Goal: Task Accomplishment & Management: Complete application form

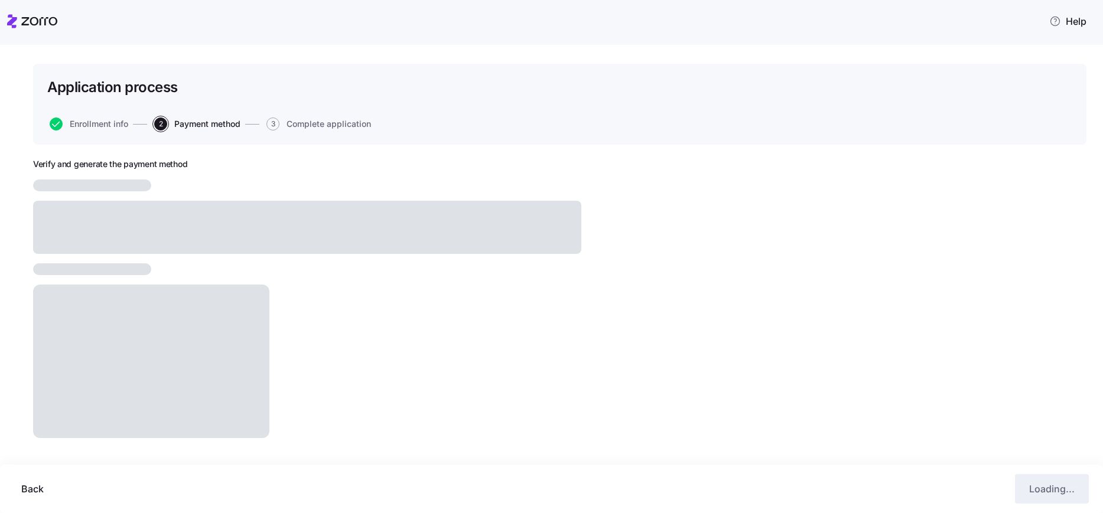
click at [43, 24] on icon at bounding box center [32, 21] width 50 height 14
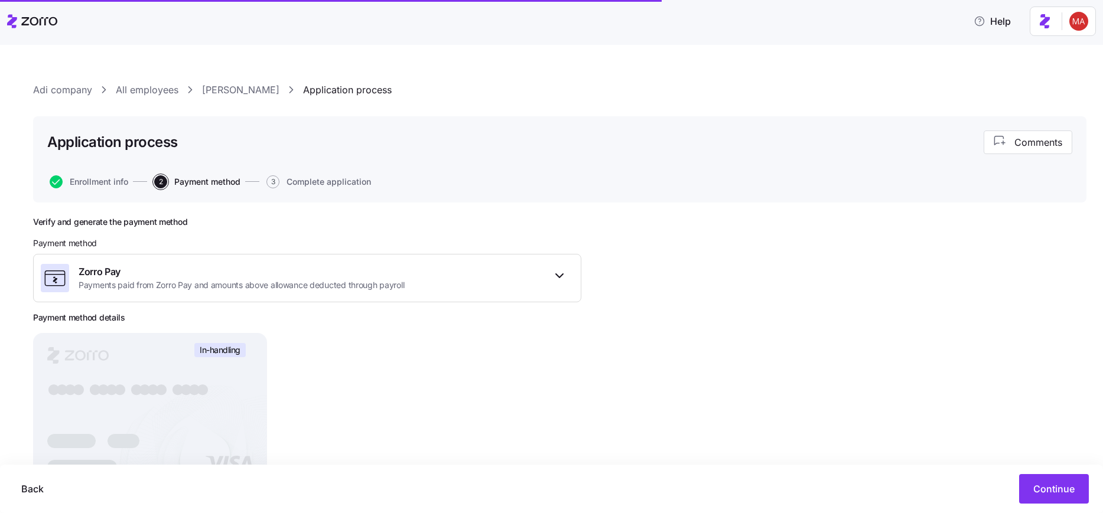
click at [1077, 23] on html "Help Adi company All employees [PERSON_NAME] Application process Application pr…" at bounding box center [551, 253] width 1103 height 506
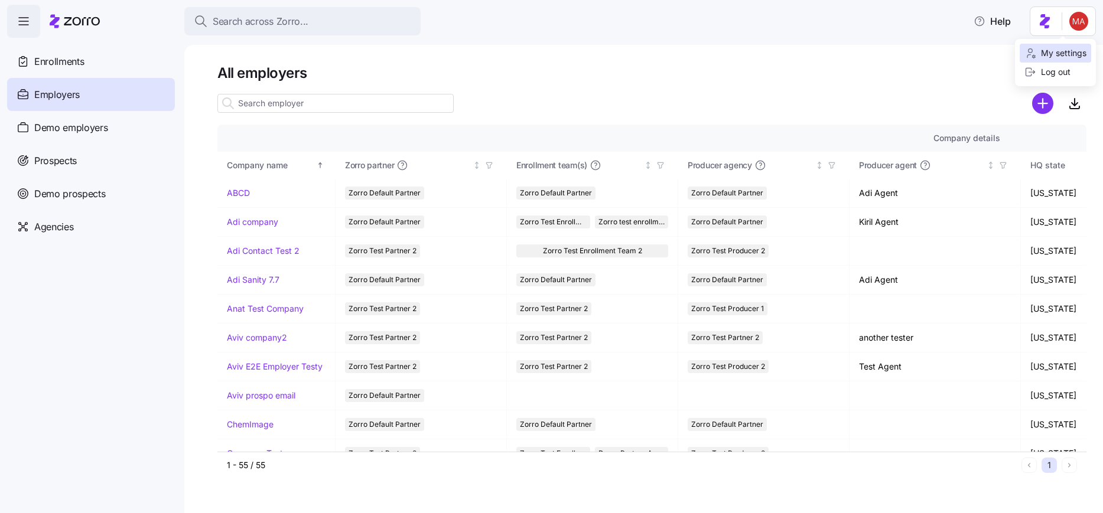
click at [1049, 56] on div "My settings" at bounding box center [1056, 53] width 62 height 13
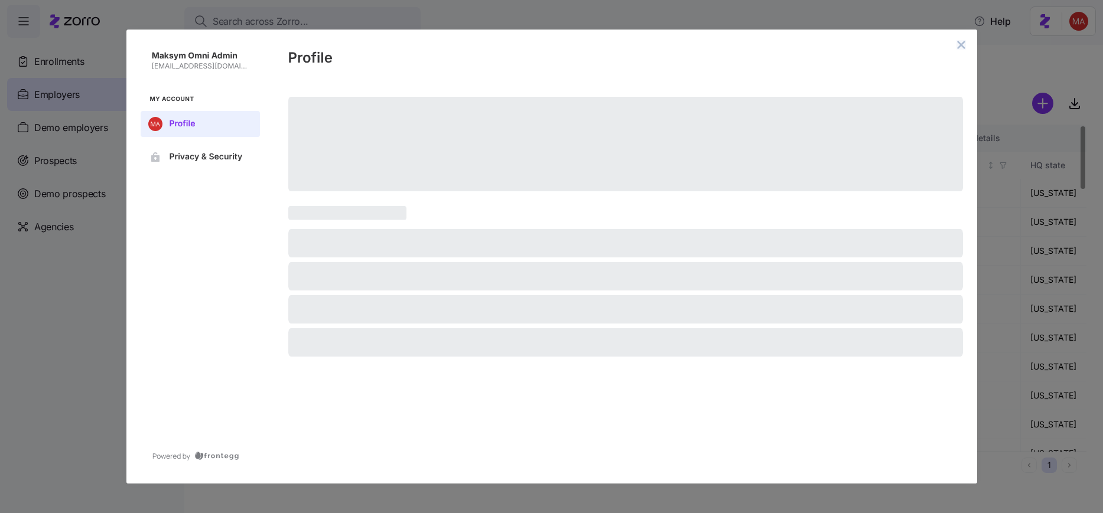
click at [959, 43] on icon "close admin-box" at bounding box center [961, 45] width 8 height 8
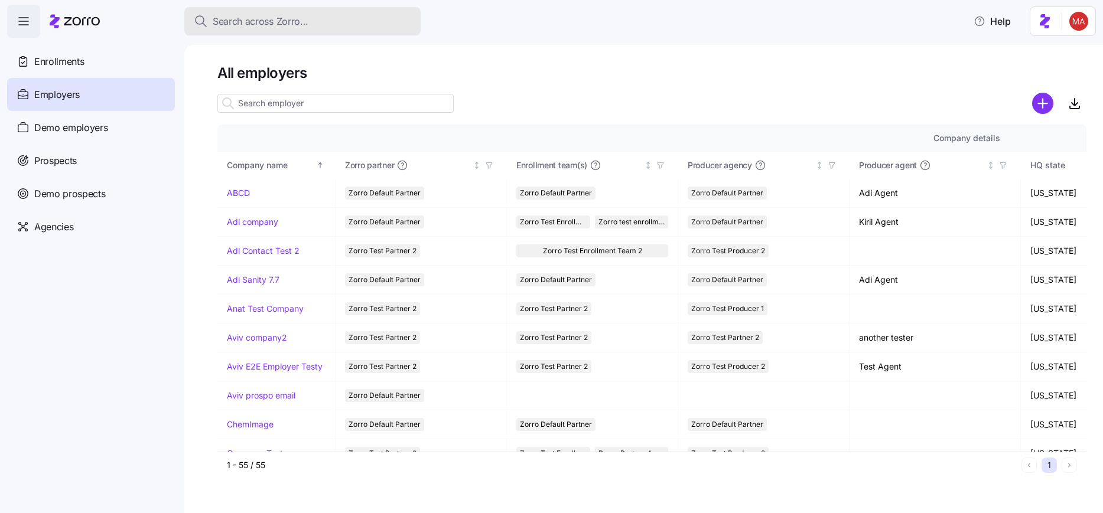
drag, startPoint x: 298, startPoint y: 16, endPoint x: 305, endPoint y: 20, distance: 7.7
click at [299, 16] on span "Search across Zorro..." at bounding box center [261, 21] width 96 height 15
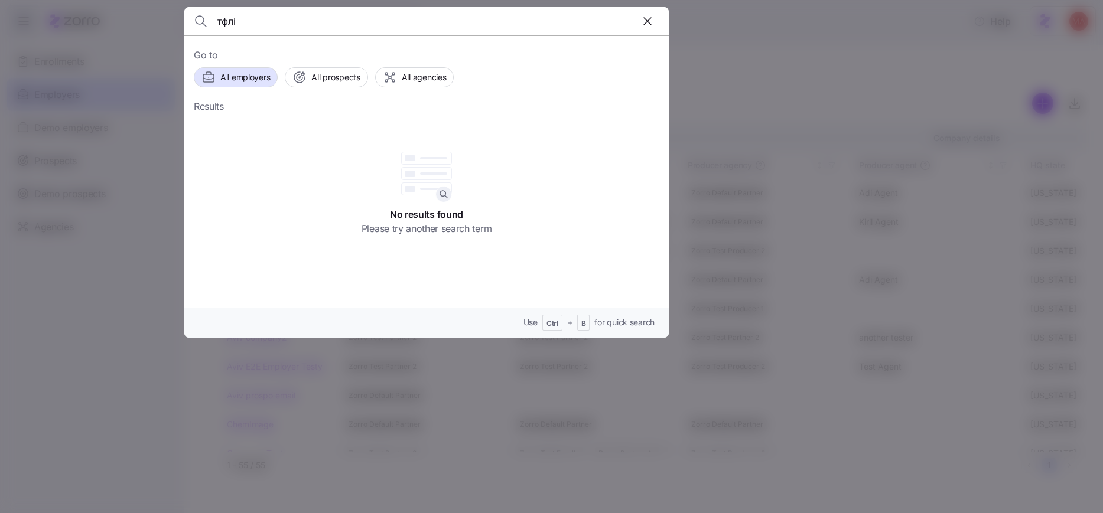
click at [240, 19] on input "тфлі" at bounding box center [368, 21] width 303 height 28
click at [246, 23] on input "тфлі" at bounding box center [368, 21] width 303 height 28
type input "т"
click at [220, 21] on input "naks" at bounding box center [368, 21] width 303 height 28
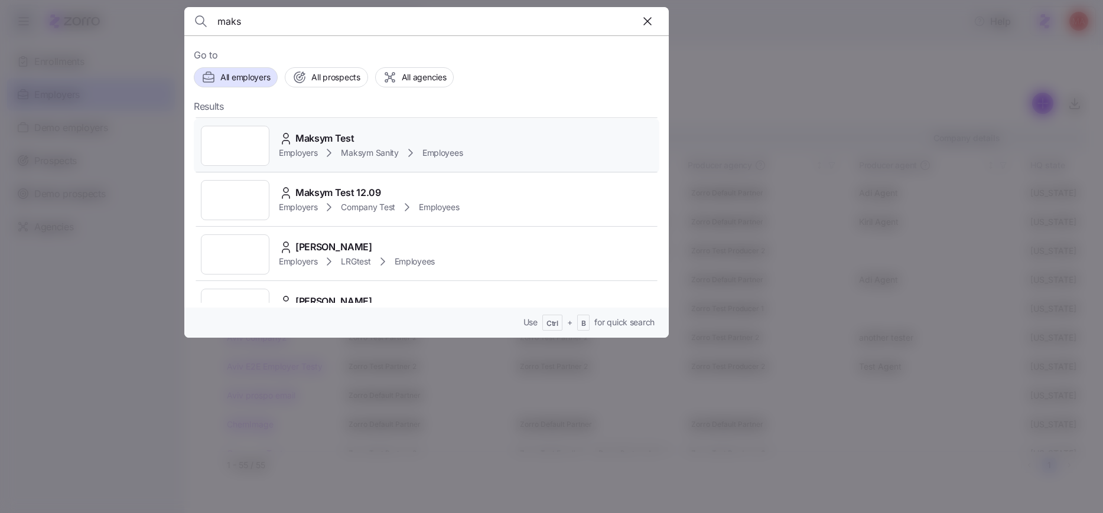
scroll to position [71, 0]
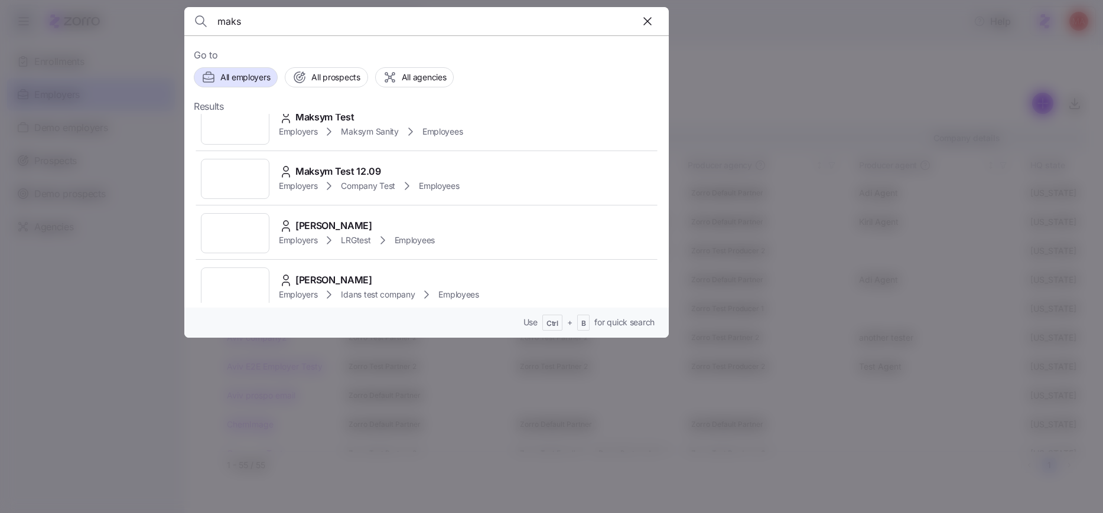
type input "maks"
click at [1089, 30] on div at bounding box center [551, 256] width 1103 height 513
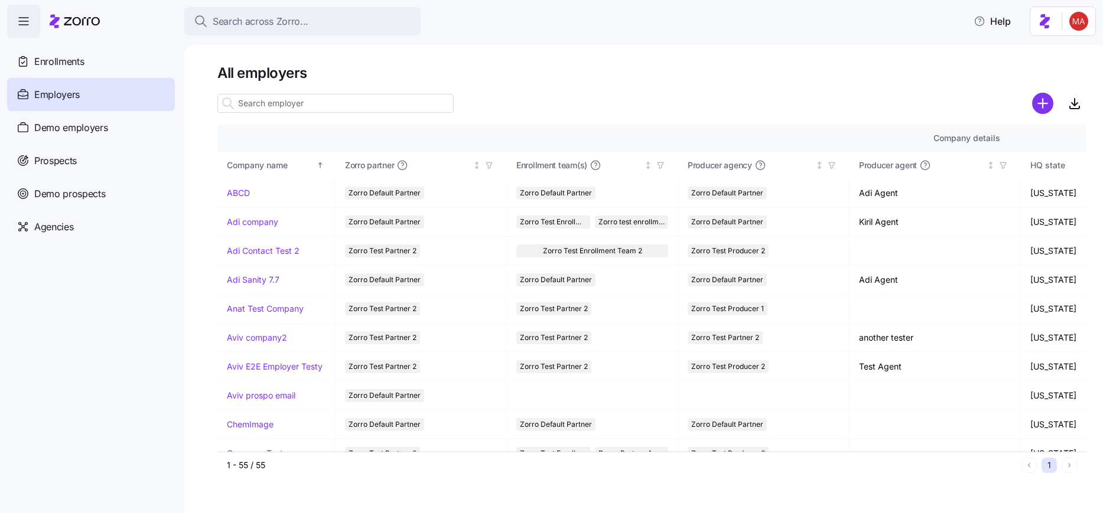
click at [1080, 22] on html "Search across Zorro... Help Enrollments Employers Demo employers Prospects Demo…" at bounding box center [551, 253] width 1103 height 506
click at [1081, 20] on html "Search across Zorro... Help Enrollments Employers Demo employers Prospects Demo…" at bounding box center [551, 253] width 1103 height 506
click at [1081, 19] on html "Search across Zorro... Help Enrollments Employers Demo employers Prospects Demo…" at bounding box center [551, 253] width 1103 height 506
click at [1071, 48] on div "My settings" at bounding box center [1056, 53] width 62 height 13
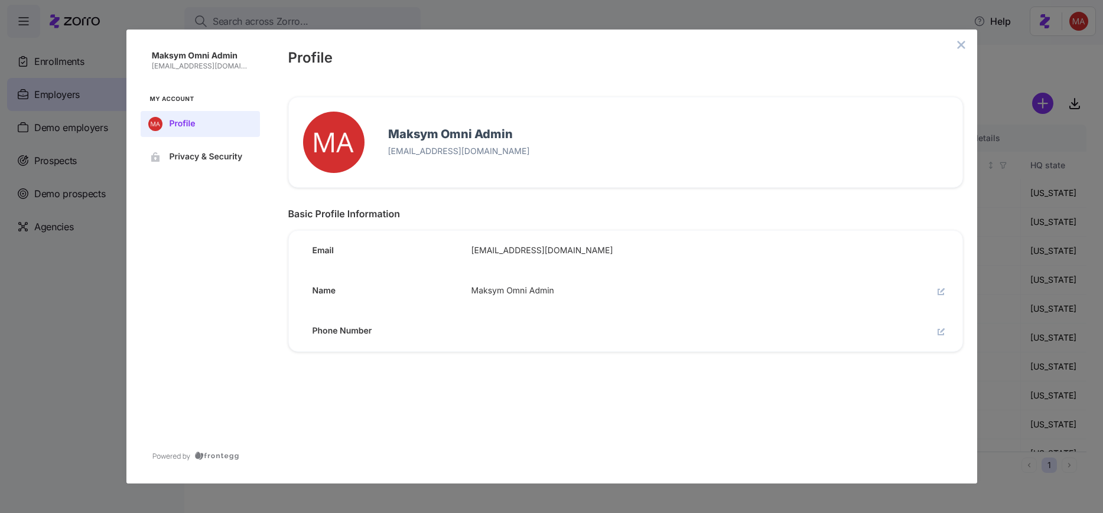
click at [302, 22] on div "Maksym Omni Admin maksym.l@myzorro.co My Account Profile Privacy & Security Pro…" at bounding box center [551, 256] width 1103 height 513
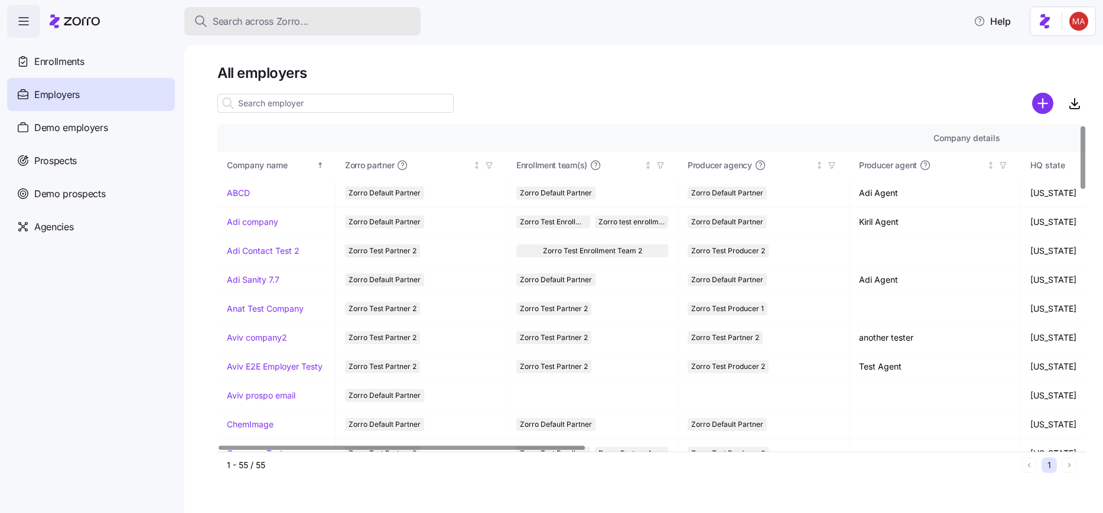
click at [287, 15] on span "Search across Zorro..." at bounding box center [261, 21] width 96 height 15
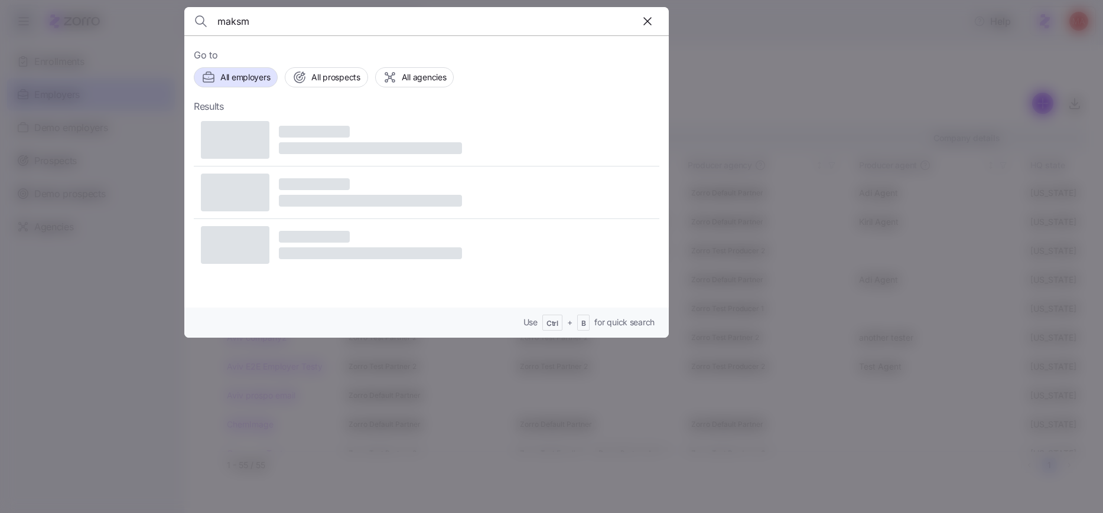
type input "maks"
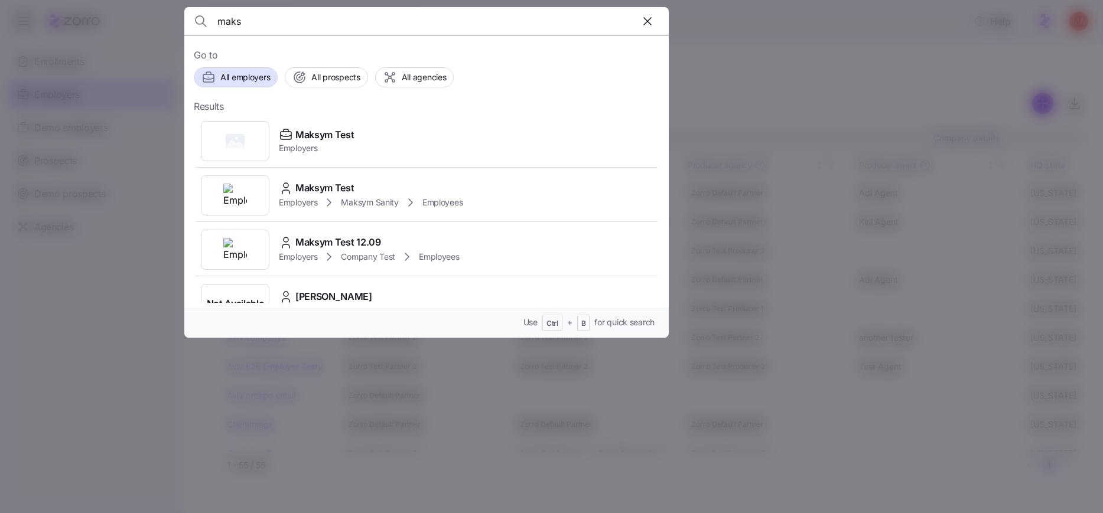
click at [441, 241] on div "Maksym Test 12.09" at bounding box center [369, 242] width 181 height 15
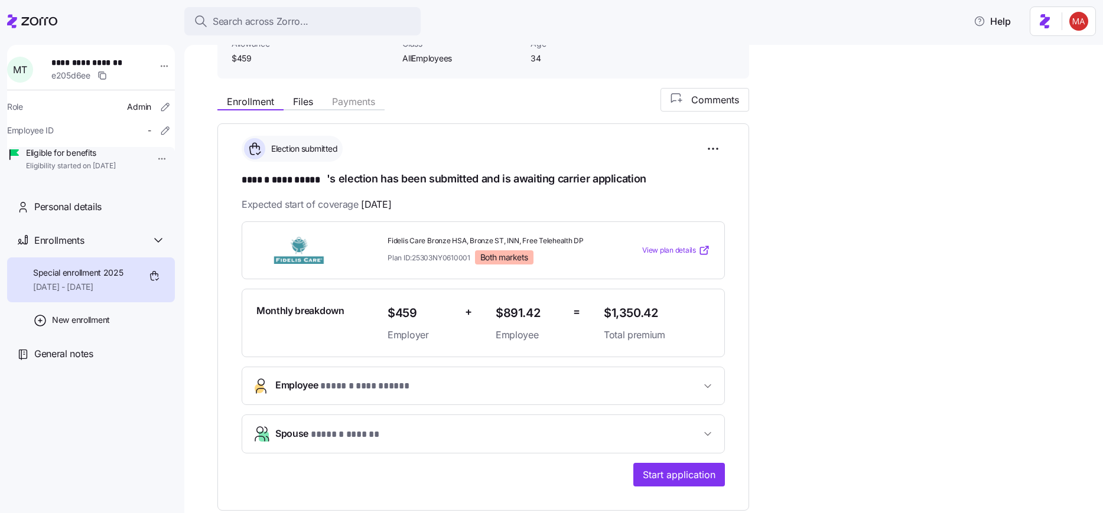
scroll to position [213, 0]
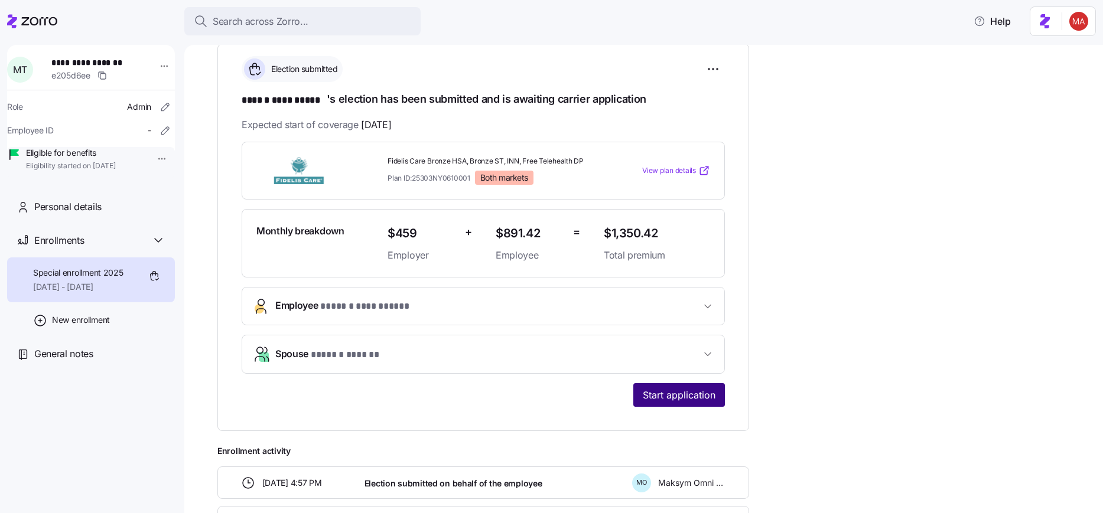
click at [665, 395] on span "Start application" at bounding box center [679, 395] width 73 height 14
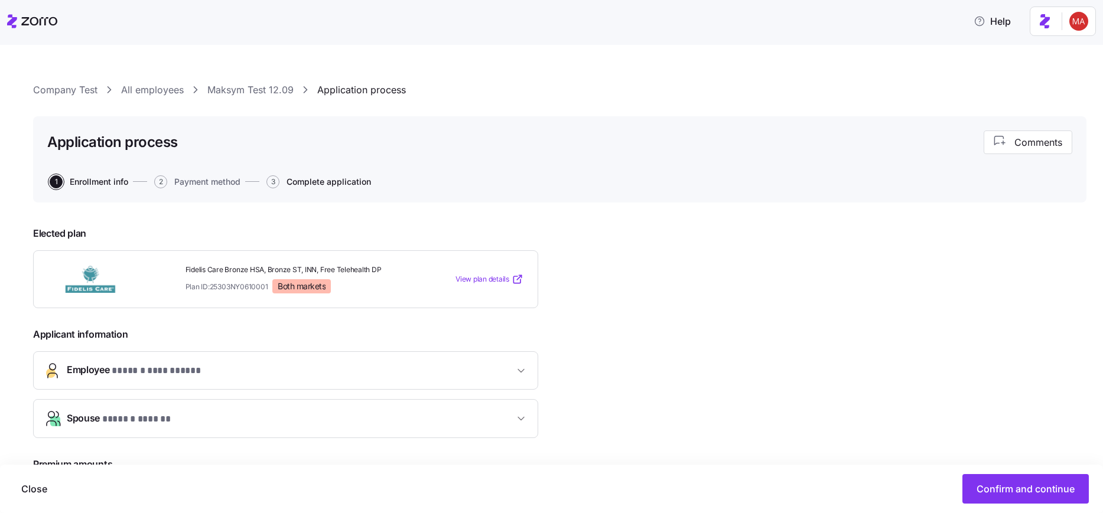
click at [326, 186] on span "Complete application" at bounding box center [329, 182] width 84 height 8
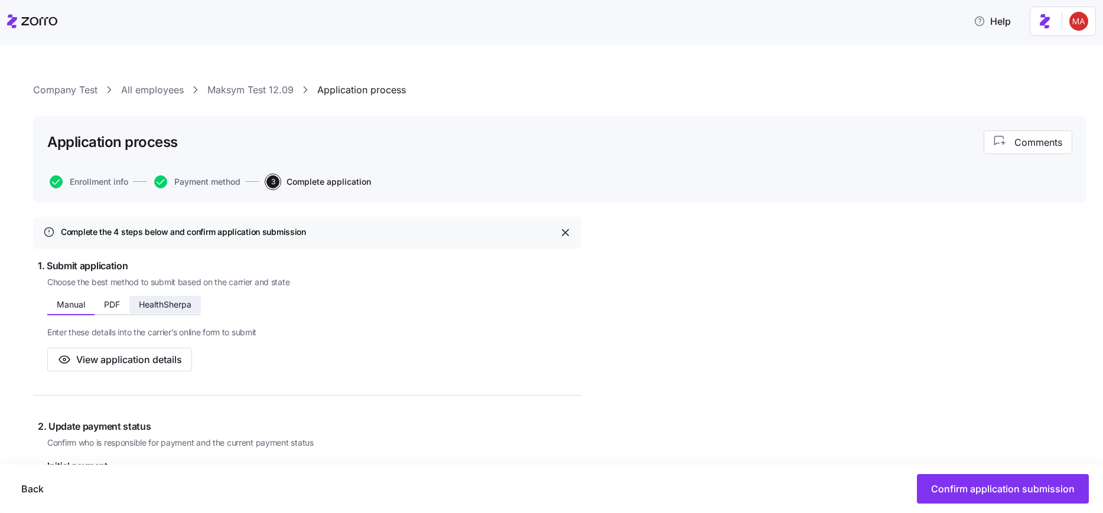
click at [164, 310] on button "HealthSherpa" at bounding box center [164, 305] width 71 height 18
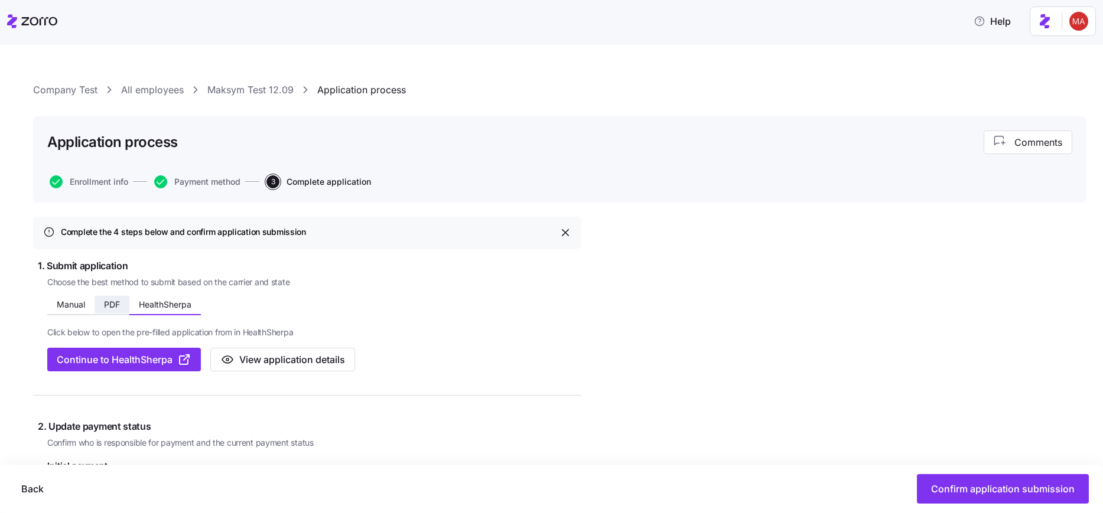
click at [115, 307] on span "PDF" at bounding box center [112, 305] width 16 height 8
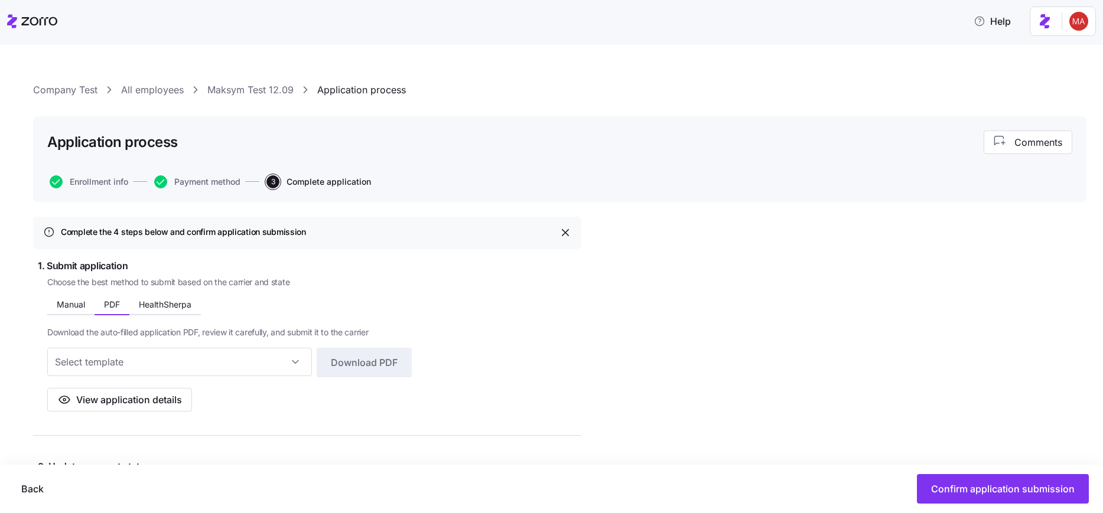
click at [1076, 30] on html "Help Company Test All employees Maksym Test 12.09 Application process Applicati…" at bounding box center [551, 253] width 1103 height 506
click at [1046, 71] on div "Log out" at bounding box center [1048, 72] width 46 height 13
